Goal: Transaction & Acquisition: Download file/media

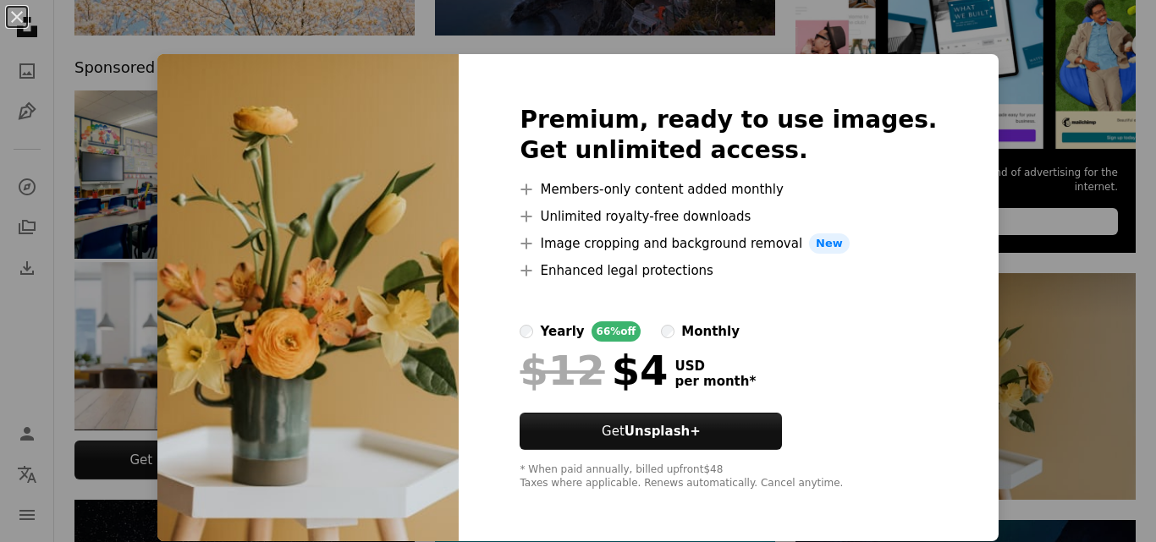
scroll to position [1, 0]
click at [1097, 293] on div "An X shape Premium, ready to use images. Get unlimited access. A plus sign Memb…" at bounding box center [578, 271] width 1156 height 542
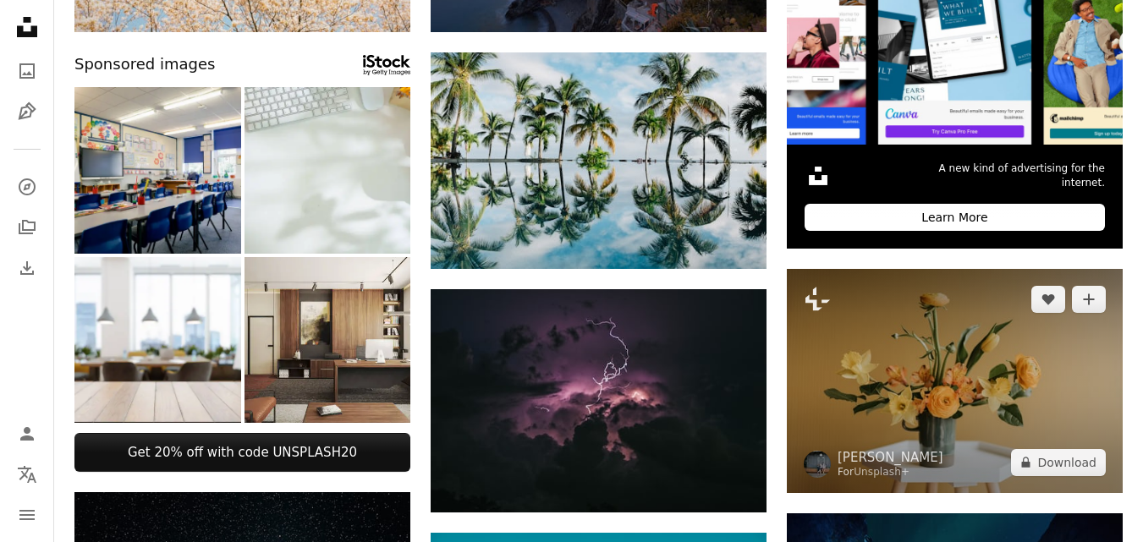
click at [971, 379] on img at bounding box center [955, 381] width 336 height 224
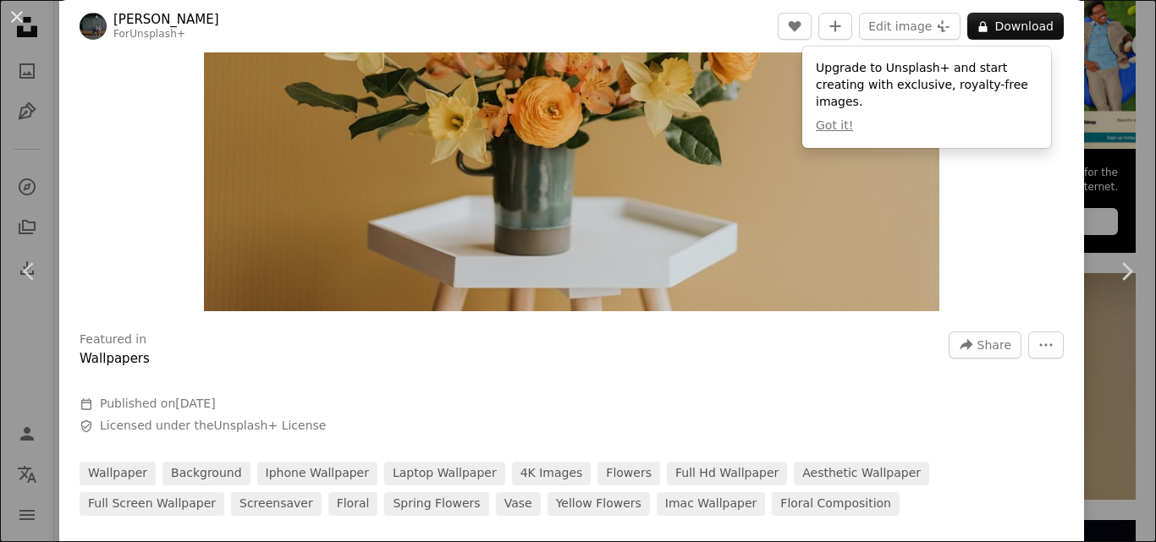
scroll to position [423, 0]
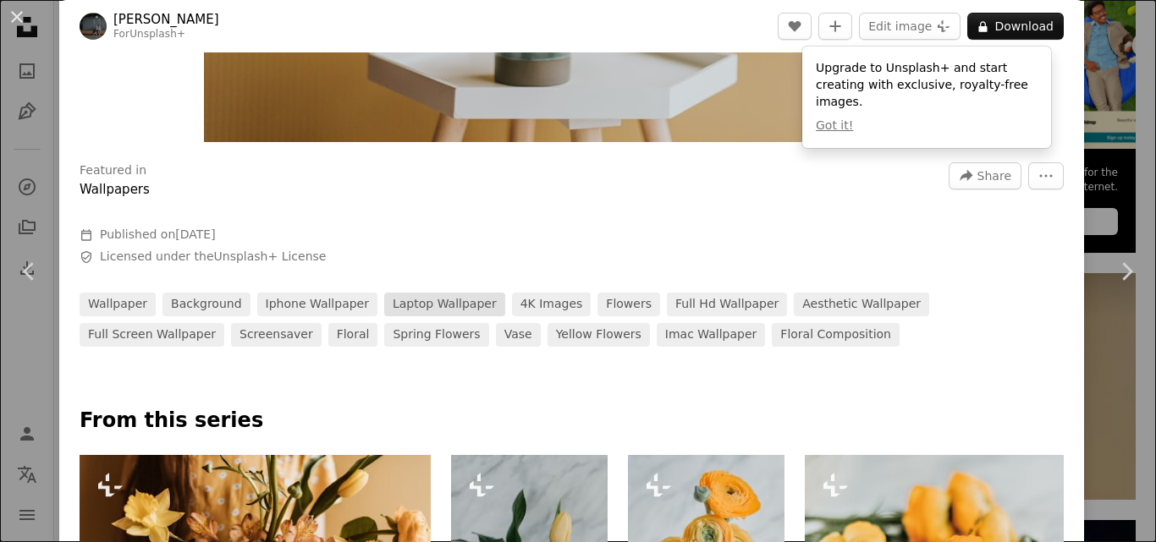
click at [417, 314] on link "laptop wallpaper" at bounding box center [444, 305] width 121 height 24
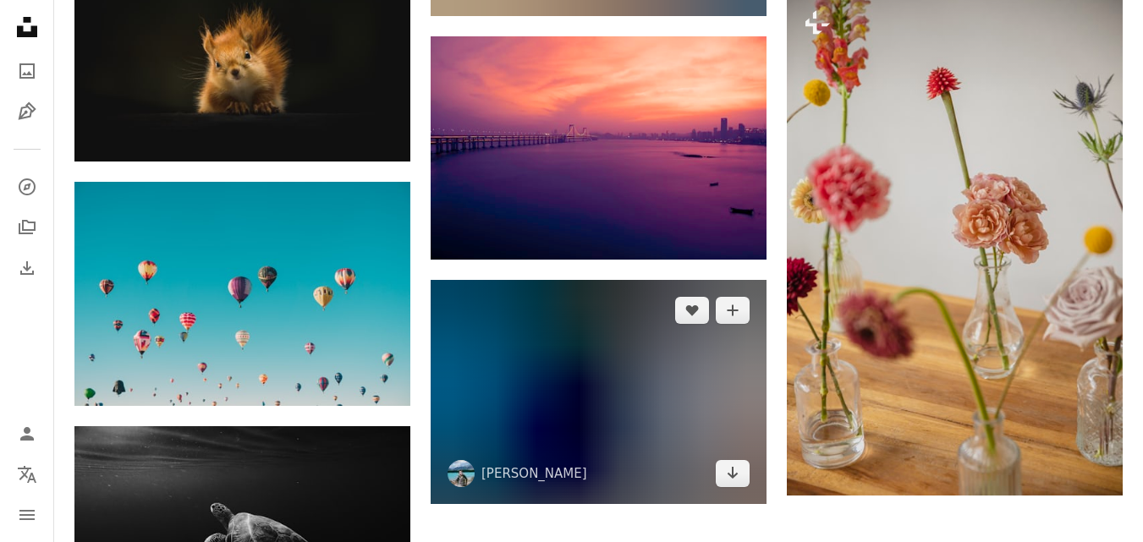
scroll to position [1777, 0]
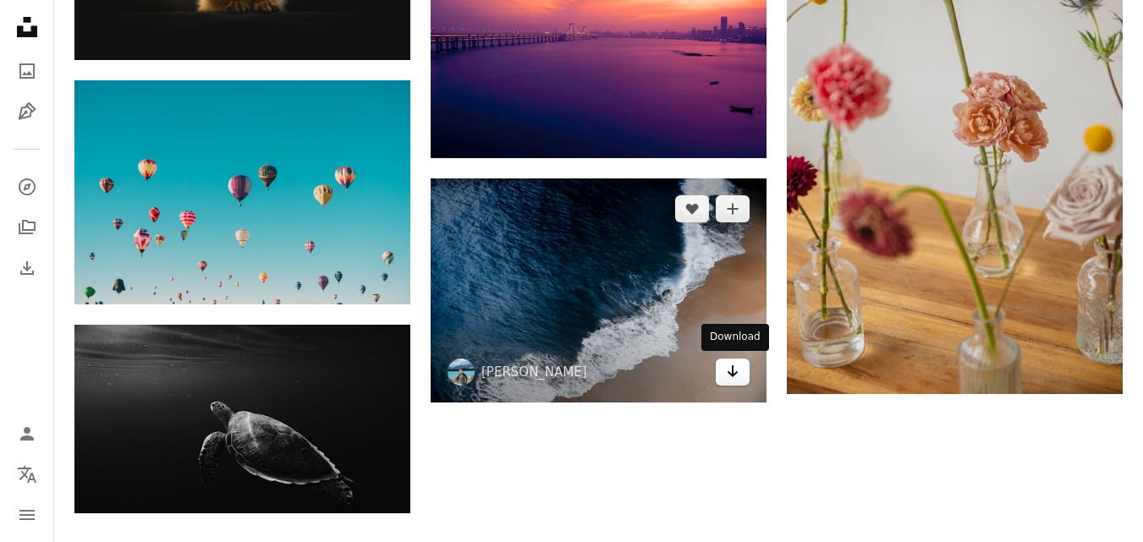
click at [734, 377] on icon "Arrow pointing down" at bounding box center [733, 371] width 14 height 20
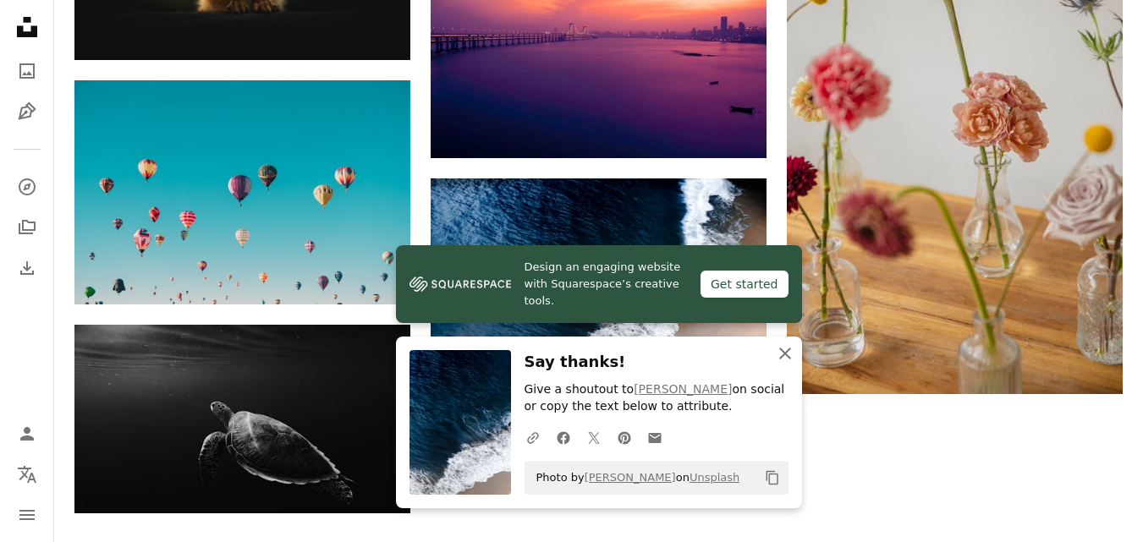
click at [790, 354] on icon "An X shape" at bounding box center [785, 354] width 20 height 20
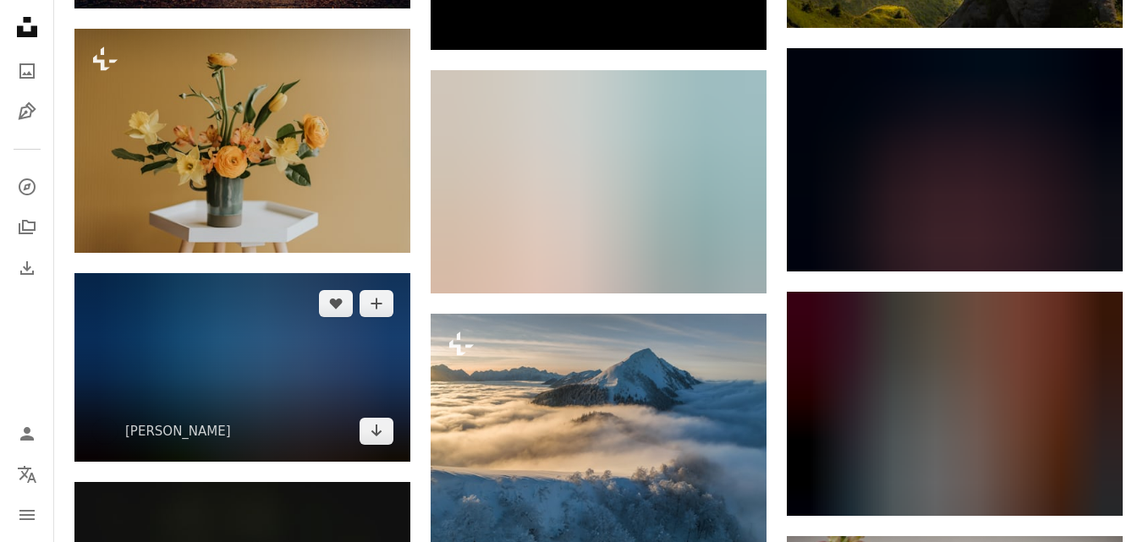
scroll to position [1100, 0]
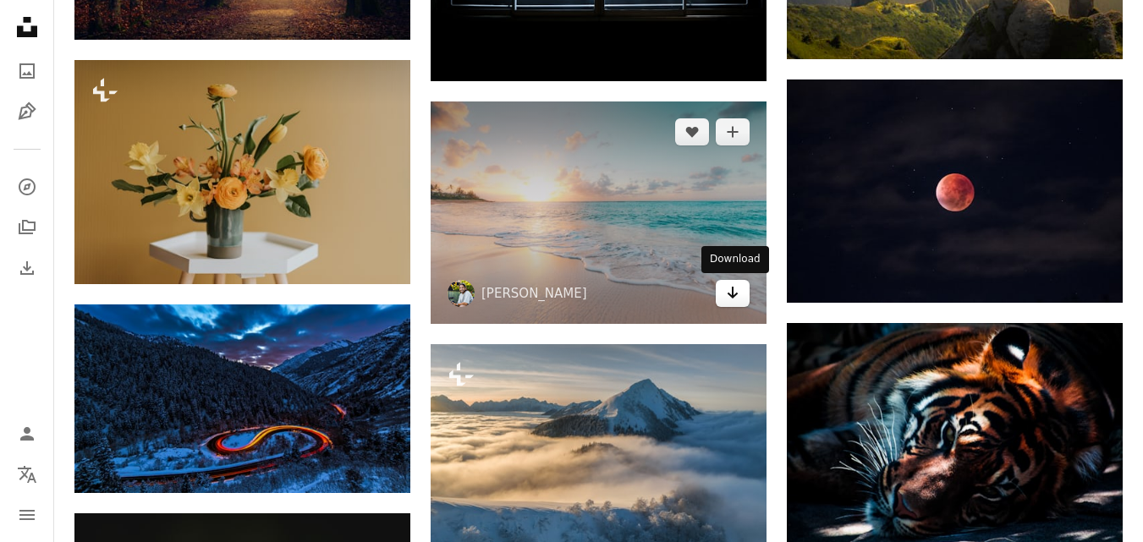
click at [740, 296] on link "Arrow pointing down" at bounding box center [733, 293] width 34 height 27
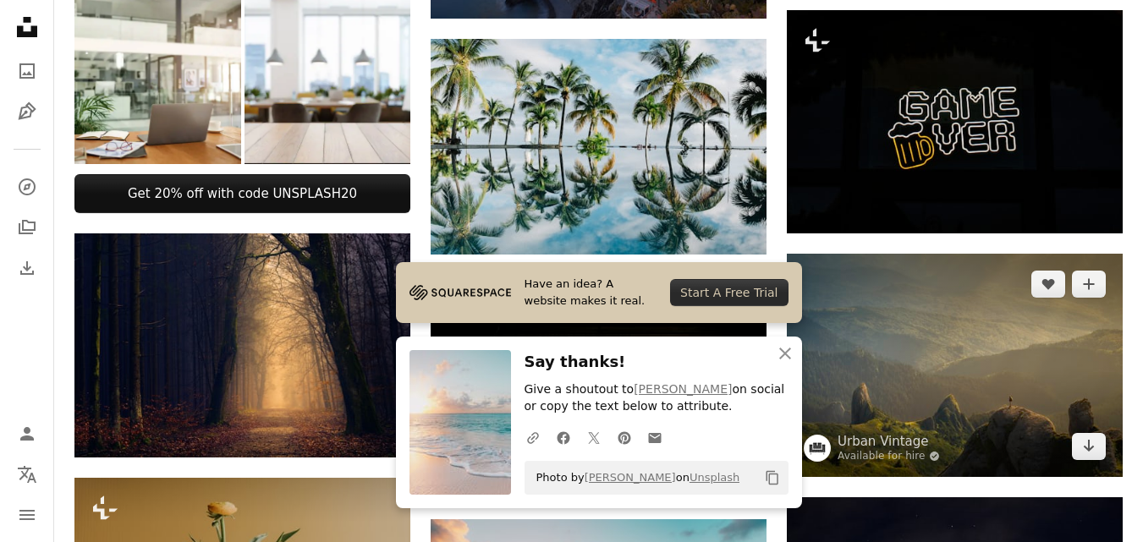
scroll to position [677, 0]
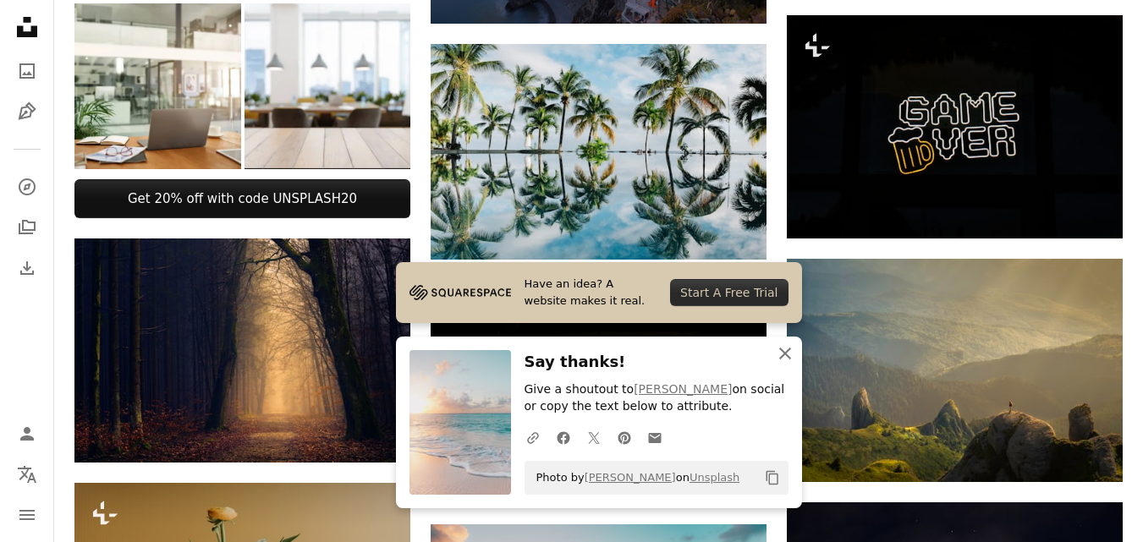
click at [781, 351] on icon "An X shape" at bounding box center [785, 354] width 20 height 20
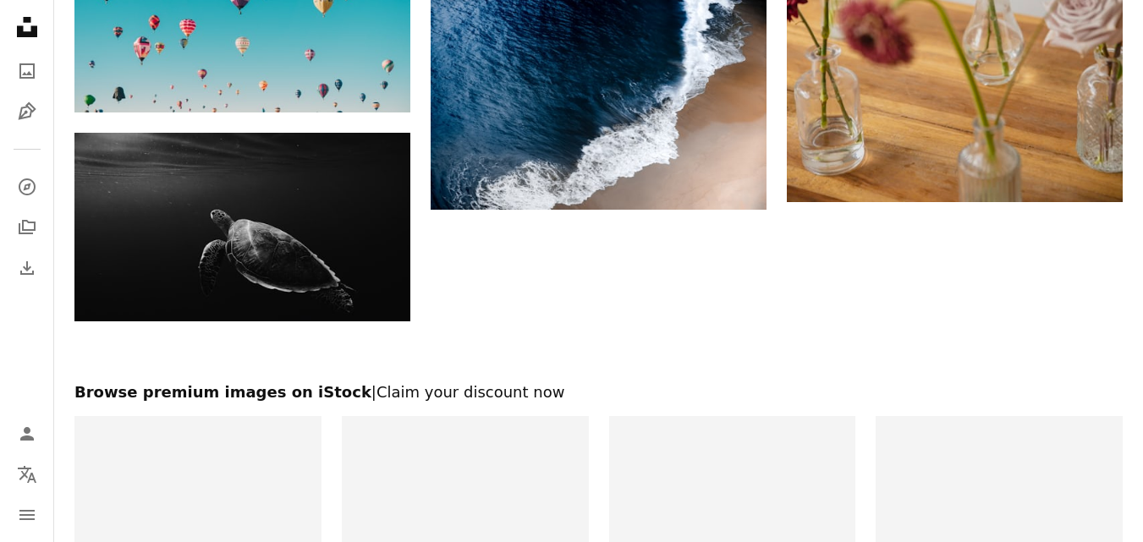
scroll to position [2285, 0]
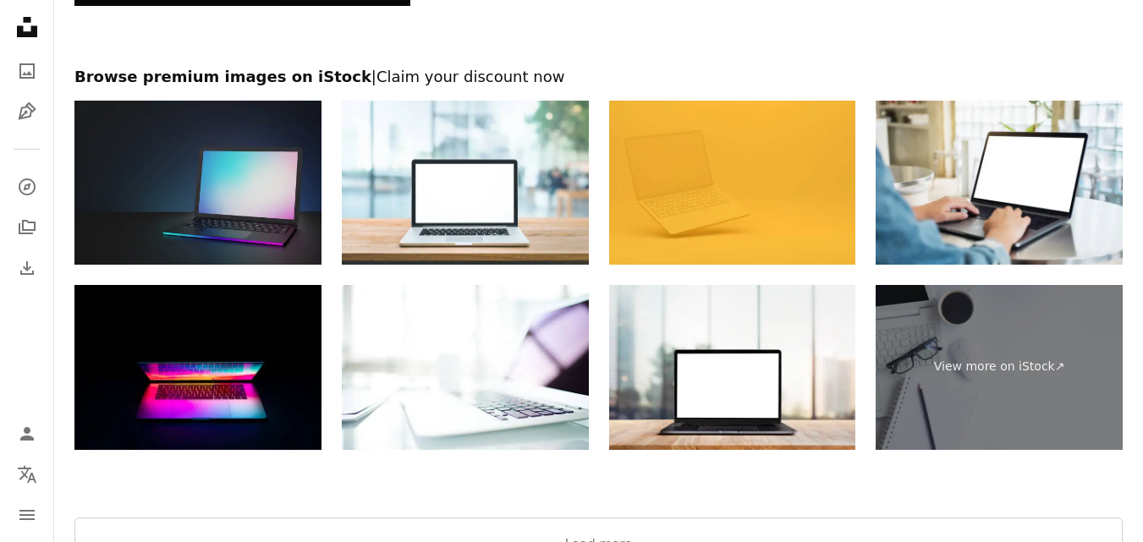
click at [267, 212] on img at bounding box center [197, 183] width 247 height 165
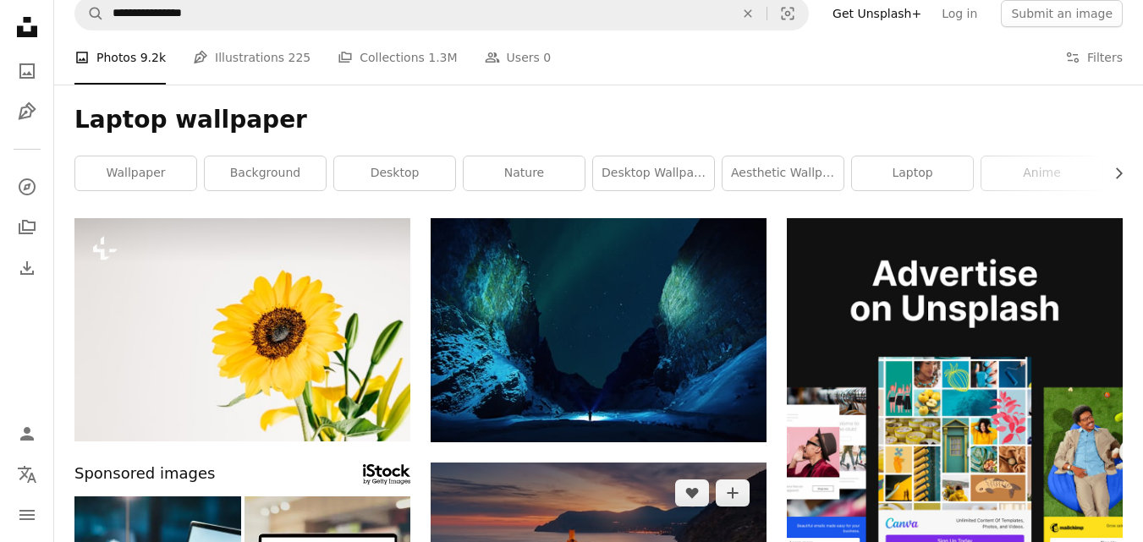
scroll to position [0, 0]
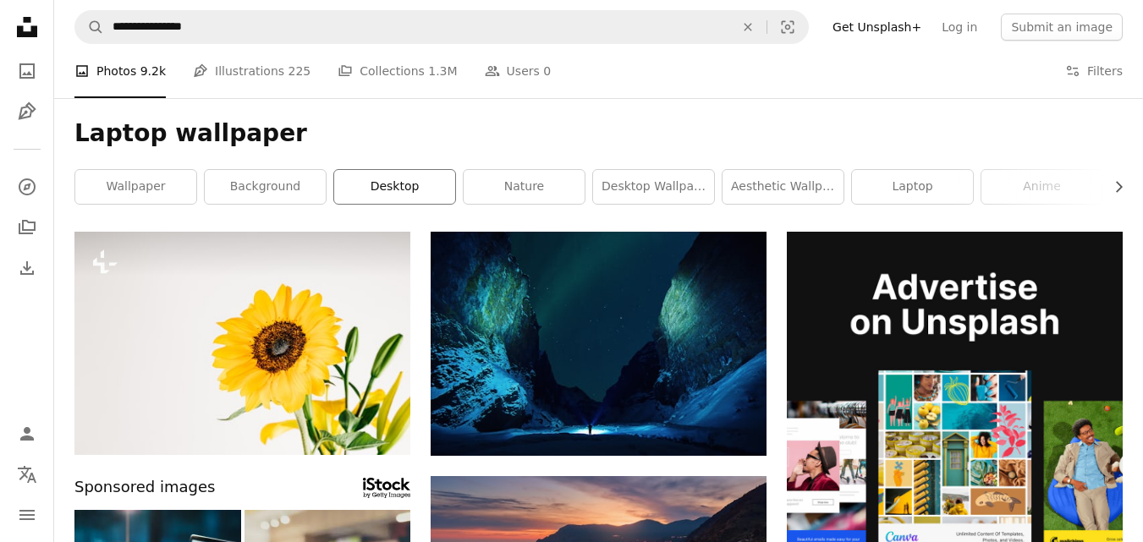
click at [388, 186] on link "desktop" at bounding box center [394, 187] width 121 height 34
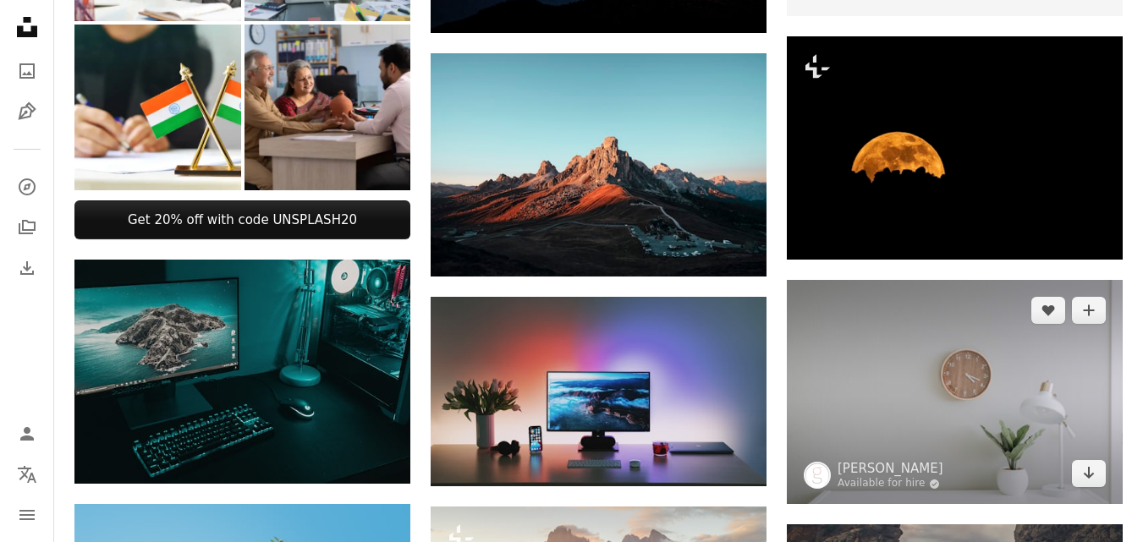
scroll to position [677, 0]
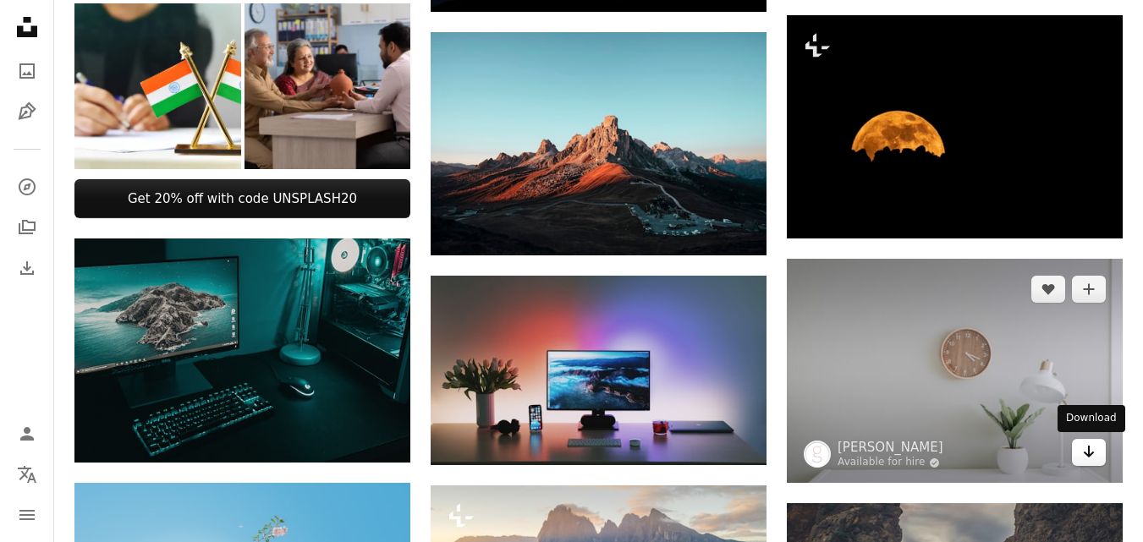
click at [1087, 449] on icon "Arrow pointing down" at bounding box center [1089, 452] width 14 height 20
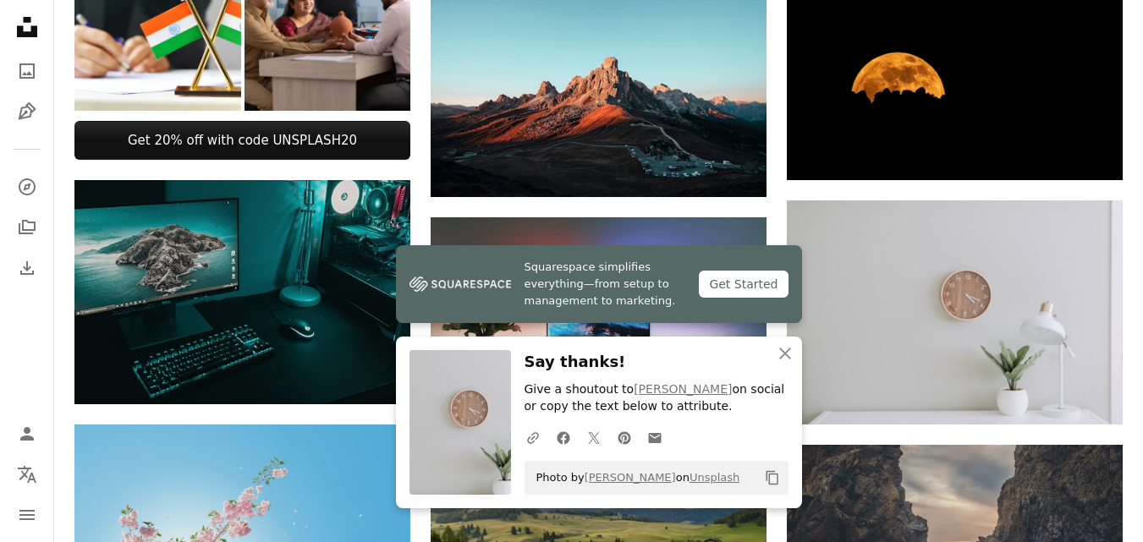
scroll to position [762, 0]
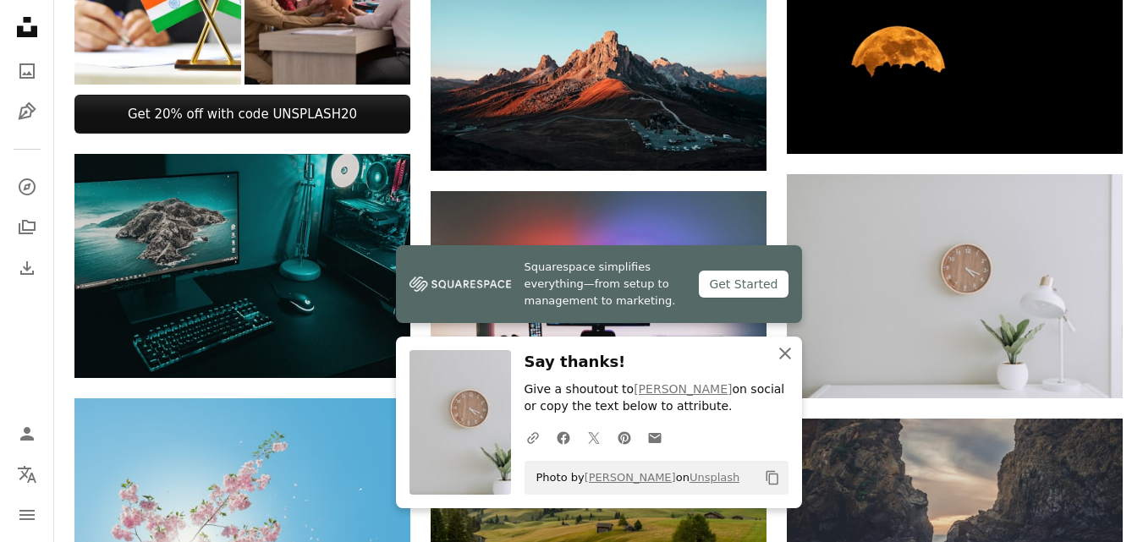
click at [788, 354] on icon "An X shape" at bounding box center [785, 354] width 20 height 20
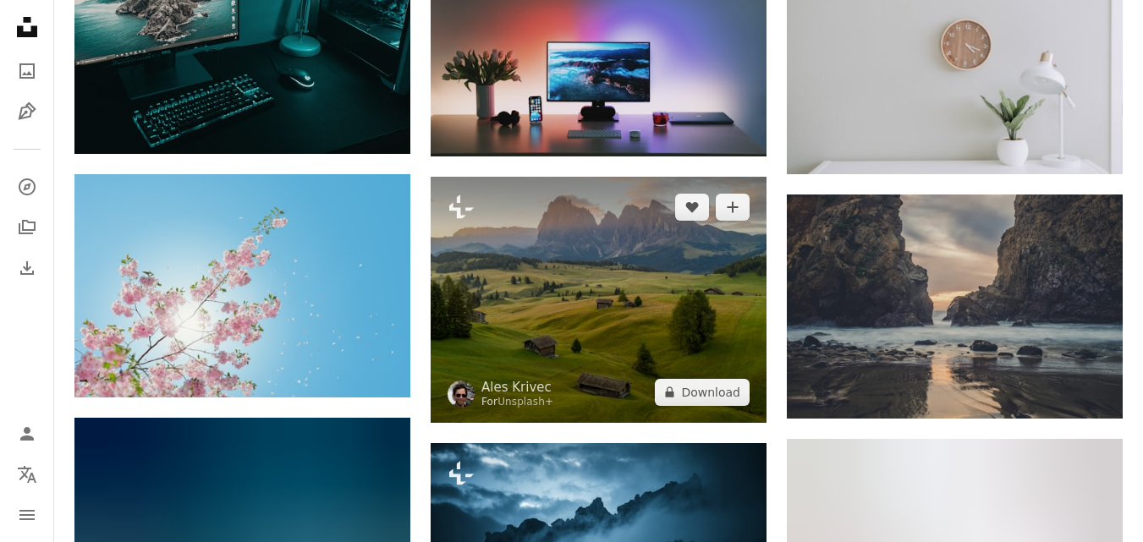
scroll to position [1015, 0]
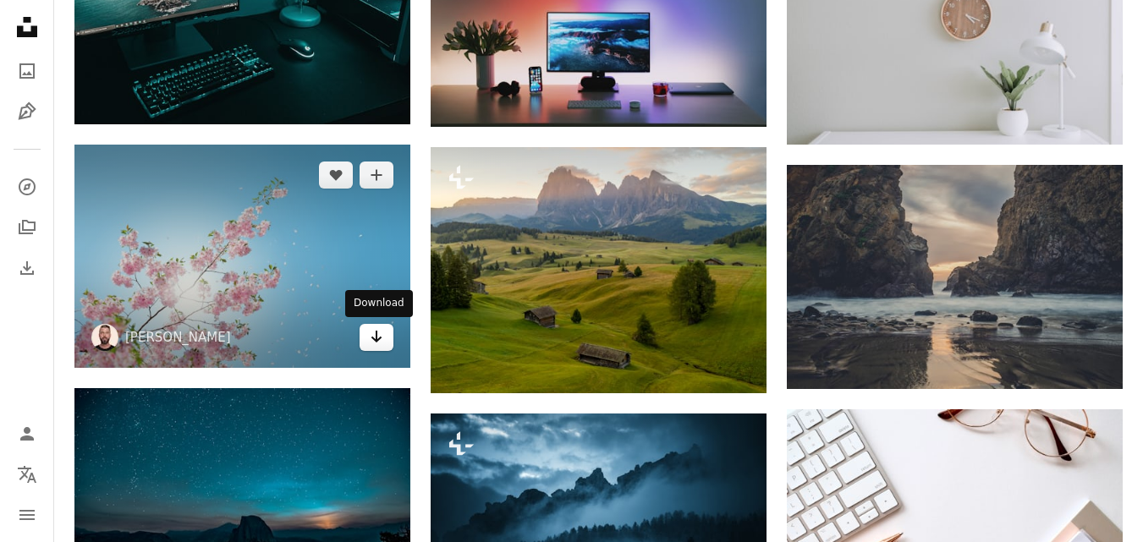
click at [369, 340] on link "Arrow pointing down" at bounding box center [377, 337] width 34 height 27
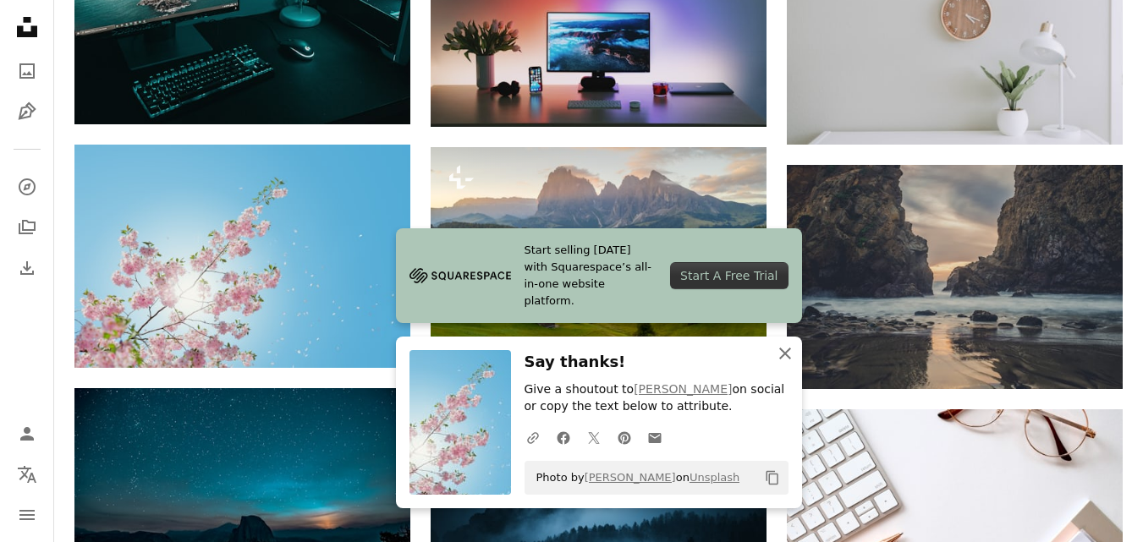
click at [783, 355] on icon "button" at bounding box center [785, 354] width 12 height 12
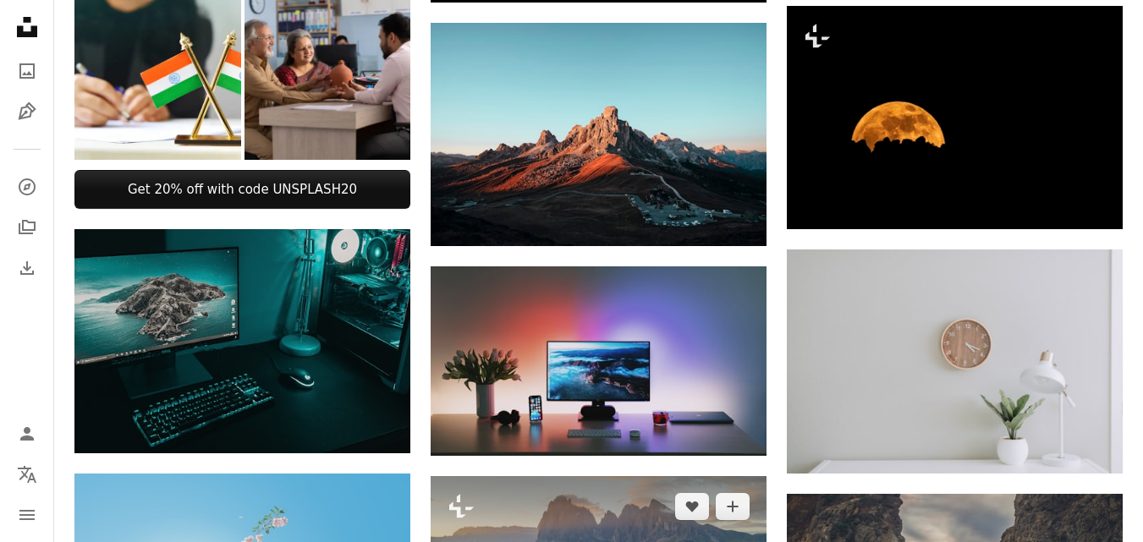
scroll to position [508, 0]
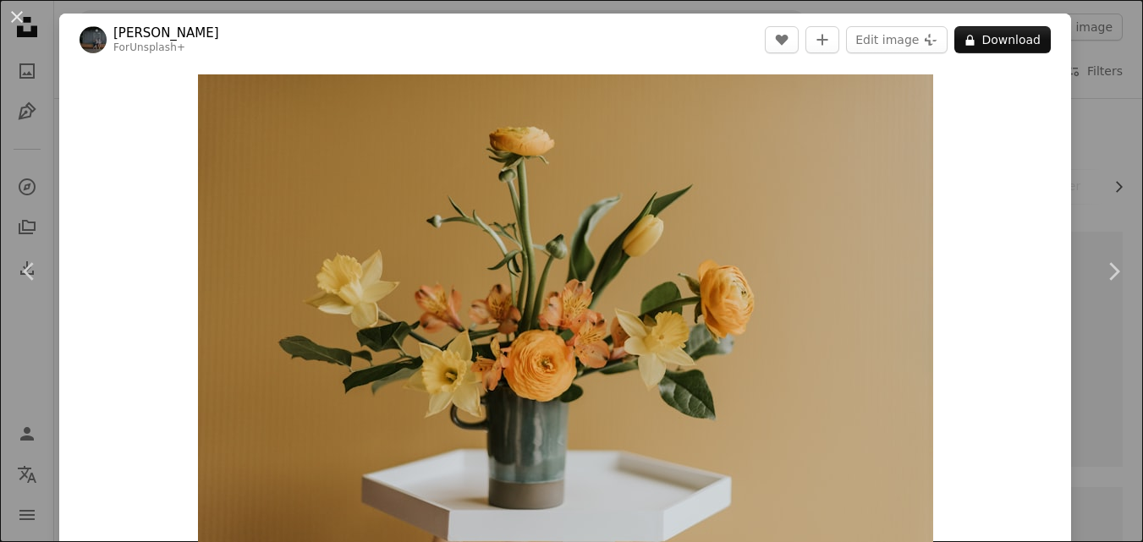
scroll to position [423, 0]
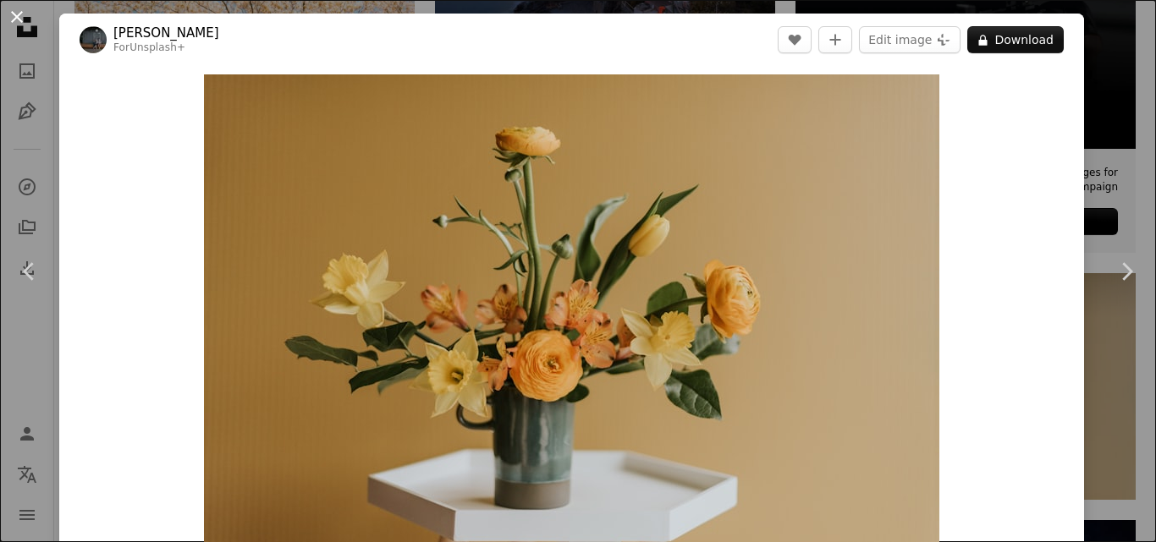
click at [19, 19] on button "An X shape" at bounding box center [17, 17] width 20 height 20
